Goal: Task Accomplishment & Management: Manage account settings

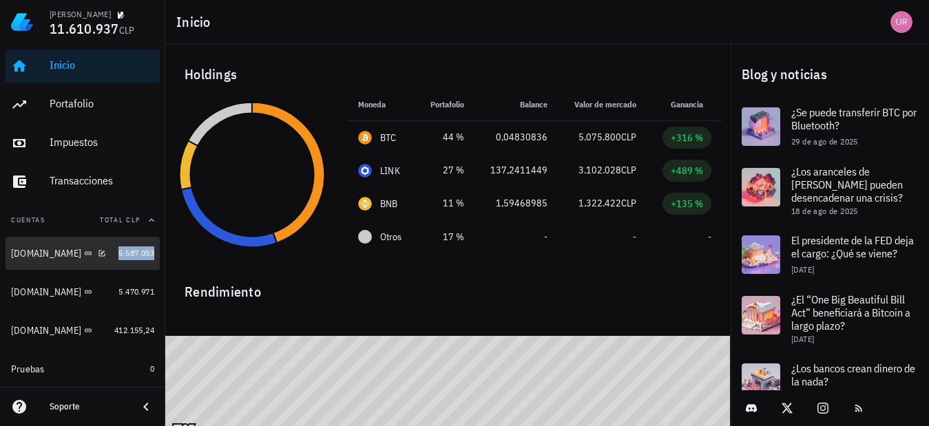
click at [118, 249] on span "5.587.053" at bounding box center [136, 253] width 36 height 10
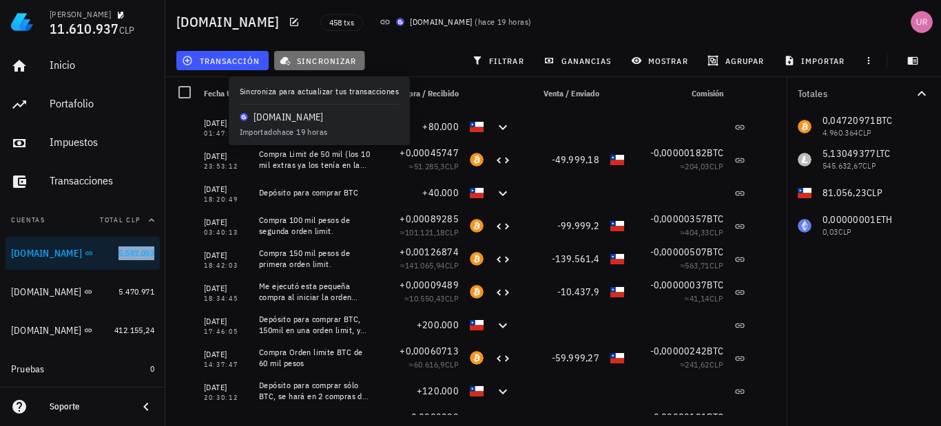
click at [306, 63] on span "sincronizar" at bounding box center [319, 60] width 74 height 11
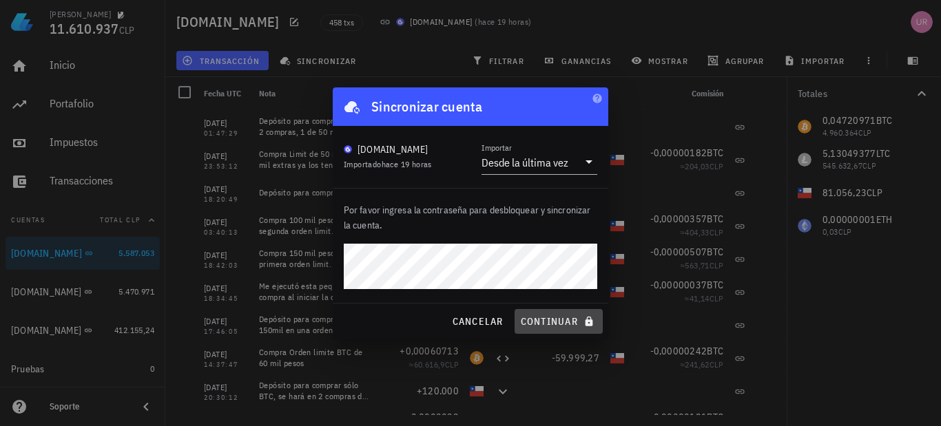
click at [551, 316] on span "continuar" at bounding box center [558, 322] width 77 height 12
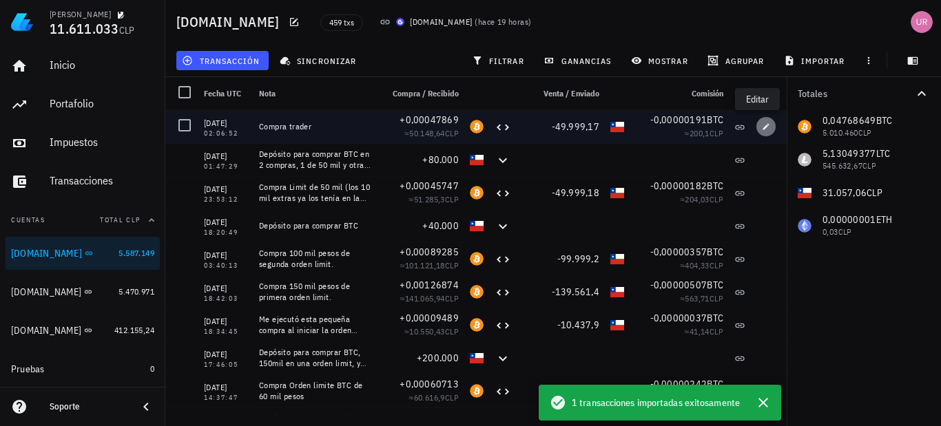
click at [756, 118] on button "button" at bounding box center [765, 126] width 19 height 19
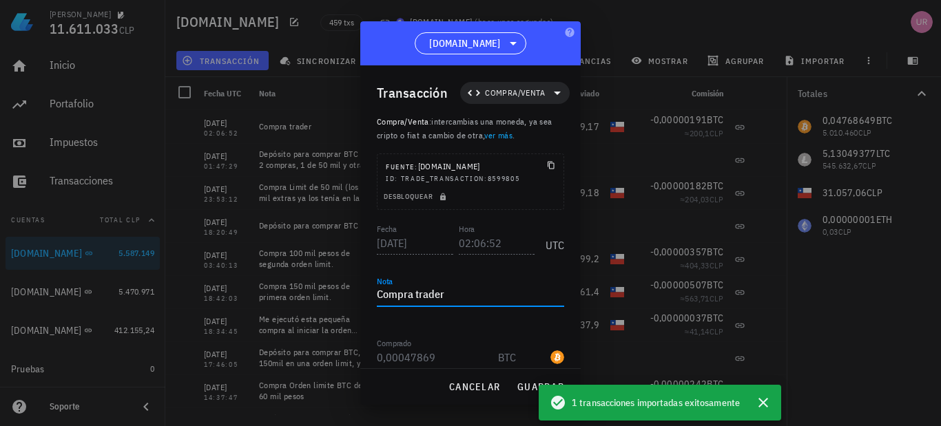
drag, startPoint x: 464, startPoint y: 298, endPoint x: 415, endPoint y: 294, distance: 49.1
click at [415, 294] on textarea "Compra trader" at bounding box center [470, 296] width 187 height 22
click at [415, 294] on textarea "Compra limit de 50 mil pesos de BTC" at bounding box center [470, 296] width 187 height 22
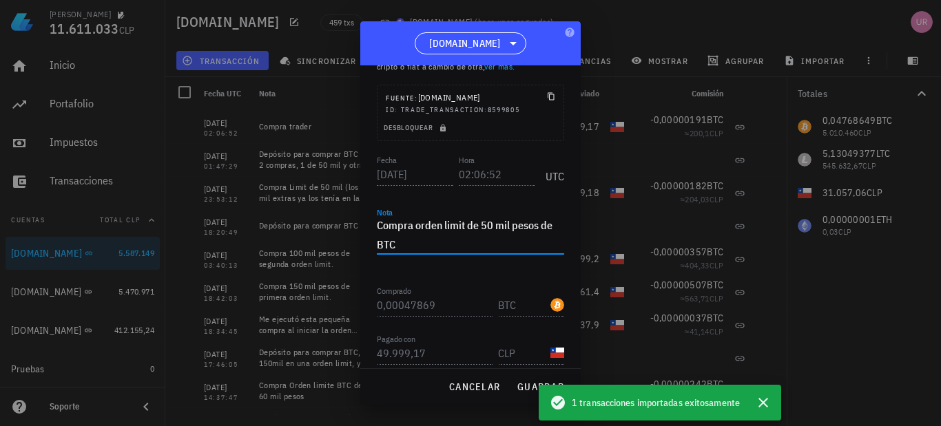
scroll to position [197, 0]
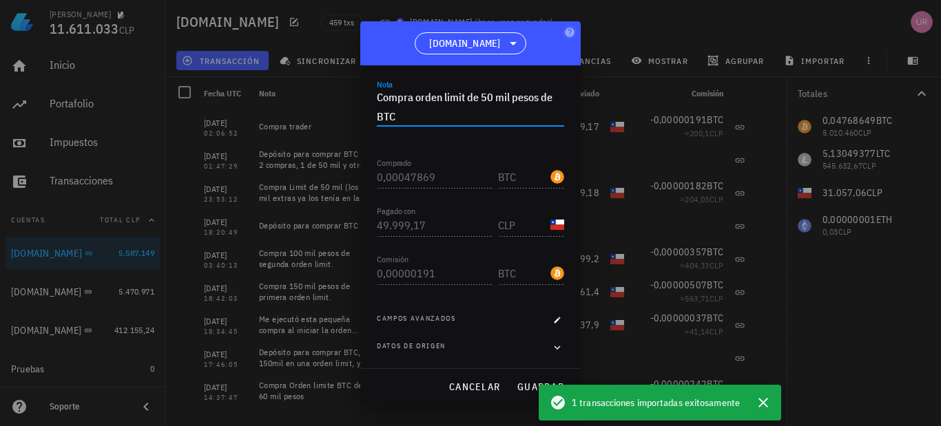
click at [766, 400] on icon "button" at bounding box center [764, 403] width 10 height 10
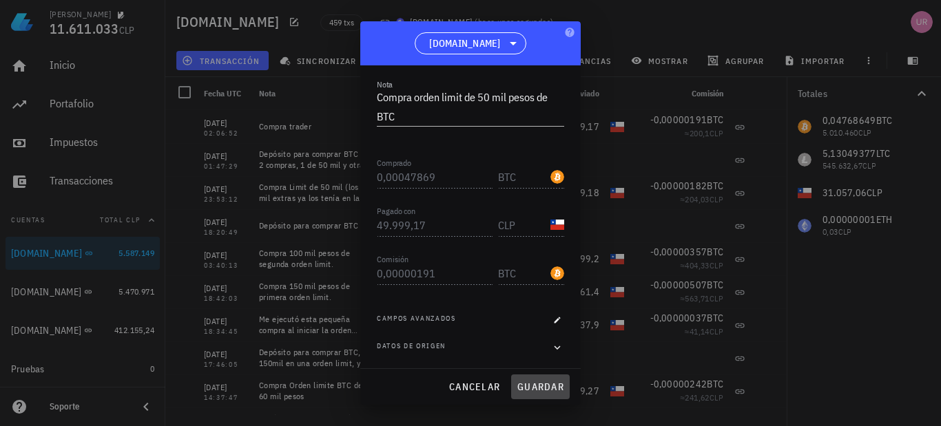
click at [548, 389] on span "guardar" at bounding box center [541, 387] width 48 height 12
type textarea "Compra trader"
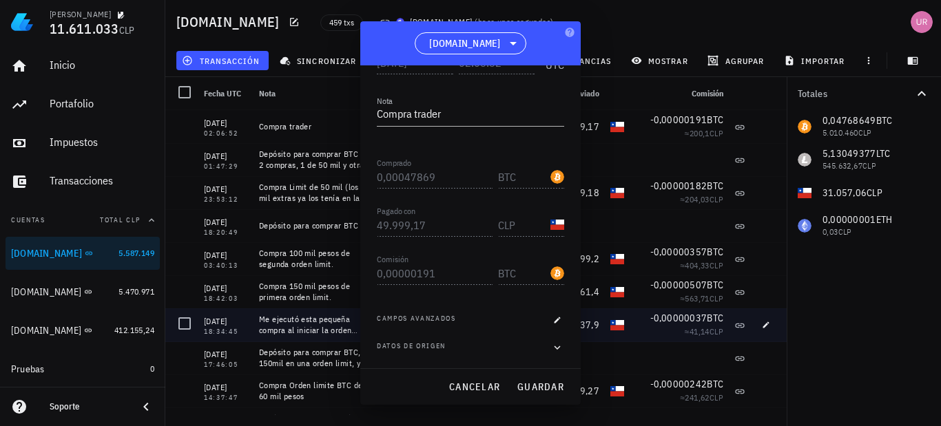
scroll to position [181, 0]
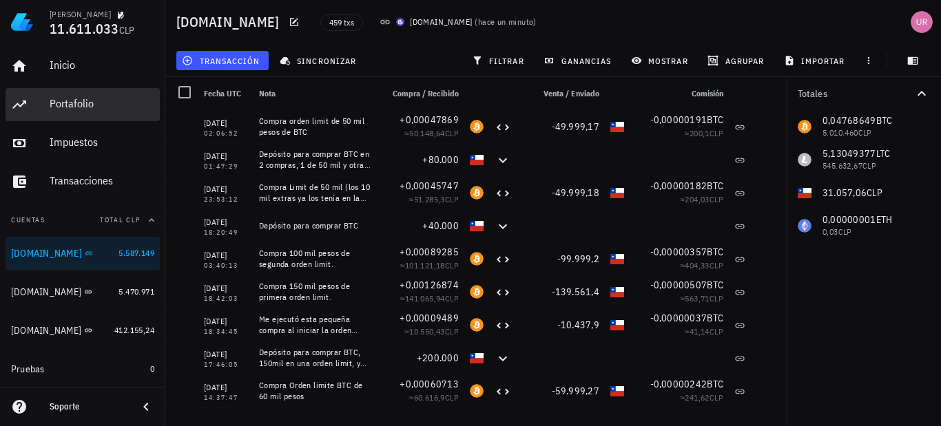
drag, startPoint x: 78, startPoint y: 110, endPoint x: 690, endPoint y: 114, distance: 612.5
click at [79, 110] on div "Portafolio" at bounding box center [102, 103] width 105 height 13
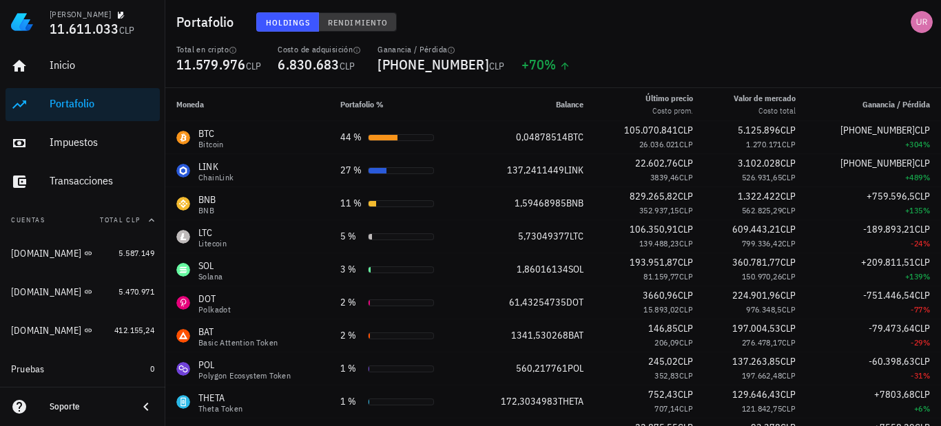
click at [355, 27] on span "Rendimiento" at bounding box center [357, 22] width 61 height 10
